Goal: Task Accomplishment & Management: Complete application form

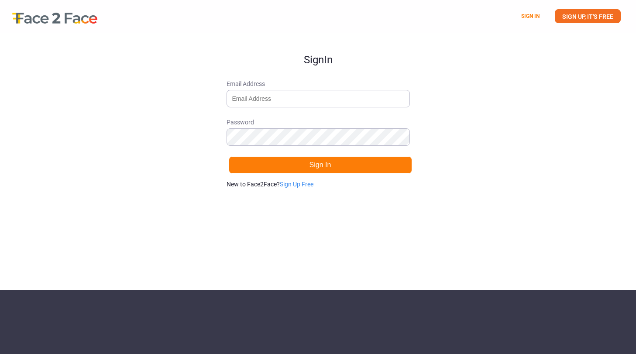
click at [288, 186] on link "Sign Up Free" at bounding box center [297, 184] width 34 height 7
click at [255, 96] on input "Email Address" at bounding box center [318, 98] width 183 height 17
type input "[EMAIL_ADDRESS][DOMAIN_NAME]"
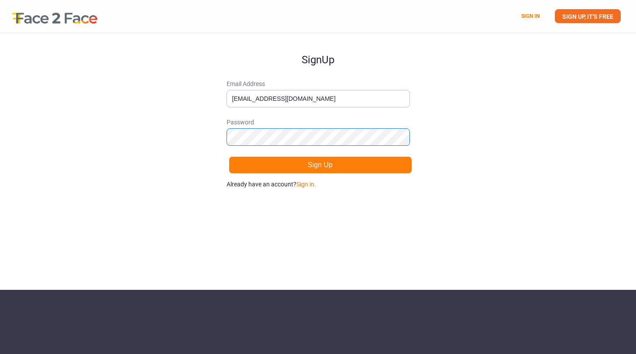
click at [229, 156] on button "Sign Up" at bounding box center [320, 164] width 183 height 17
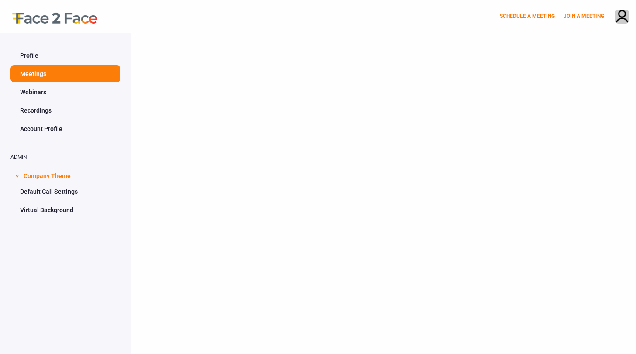
click at [36, 94] on link "Webinars" at bounding box center [65, 92] width 110 height 17
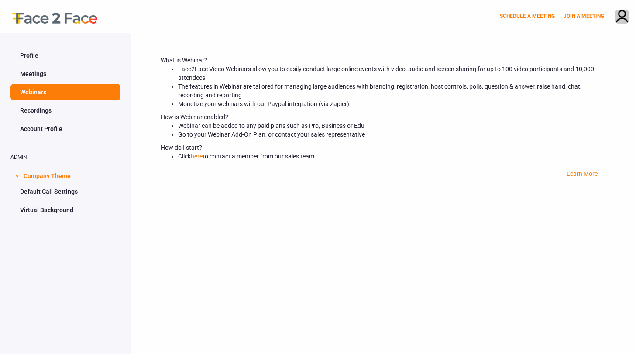
click at [34, 56] on link "Profile" at bounding box center [65, 55] width 110 height 17
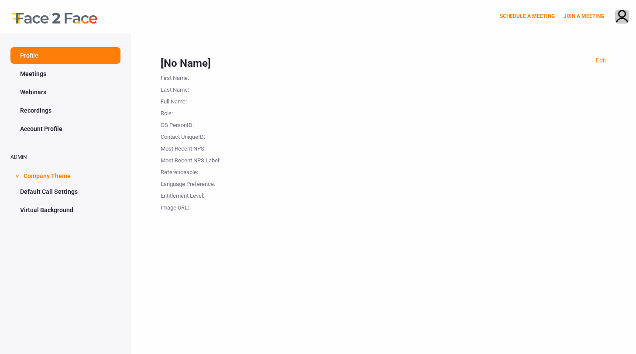
click at [38, 76] on link "Meetings" at bounding box center [65, 74] width 110 height 17
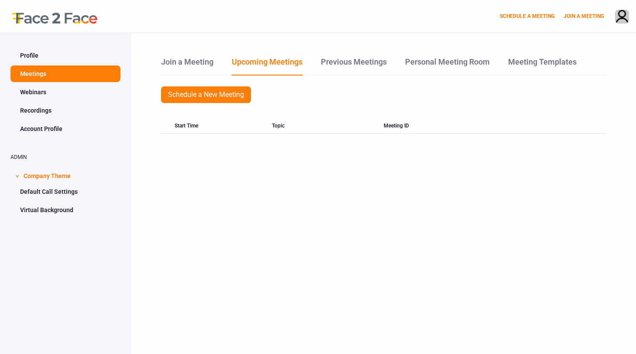
click at [40, 95] on link "Webinars" at bounding box center [65, 92] width 110 height 17
